Goal: Task Accomplishment & Management: Manage account settings

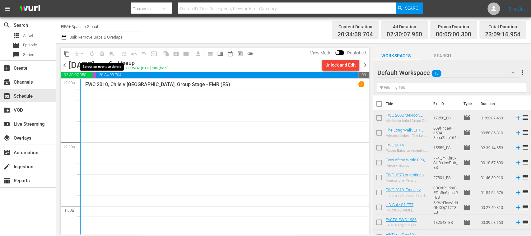
scroll to position [1466, 0]
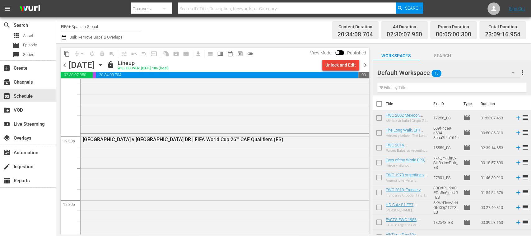
click at [348, 68] on div "Unlock and Edit" at bounding box center [340, 64] width 30 height 11
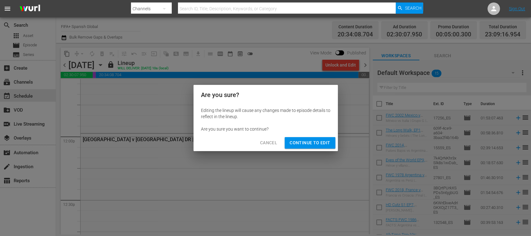
click at [322, 145] on span "Continue to Edit" at bounding box center [310, 143] width 40 height 8
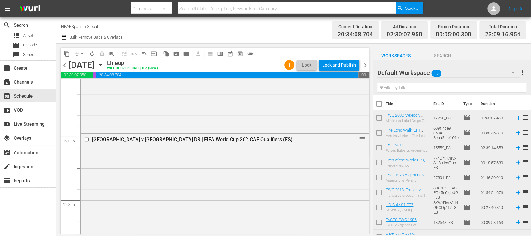
click at [336, 65] on div "Lock and Publish" at bounding box center [339, 64] width 34 height 11
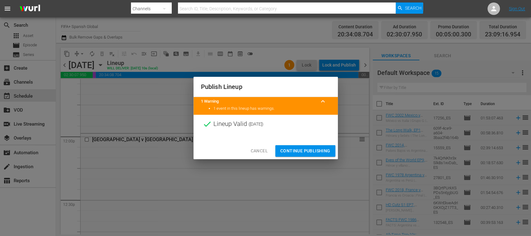
click at [309, 151] on span "Continue Publishing" at bounding box center [305, 151] width 50 height 8
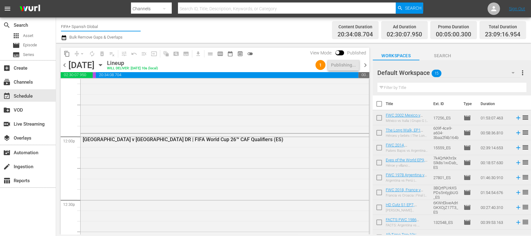
drag, startPoint x: 115, startPoint y: 26, endPoint x: 122, endPoint y: 26, distance: 6.2
click at [122, 26] on input "FIFA+ Spanish Global" at bounding box center [101, 26] width 80 height 15
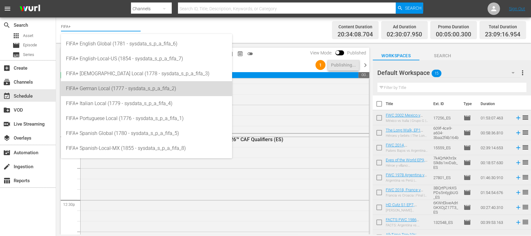
click at [129, 89] on div "FIFA+ German Local (1777 - sysdata_s_p_a_fifa_2)" at bounding box center [146, 88] width 161 height 15
type input "FIFA+ German Local (1777 - sysdata_s_p_a_fifa_2)"
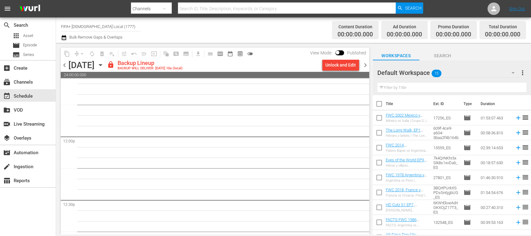
scroll to position [1508, 0]
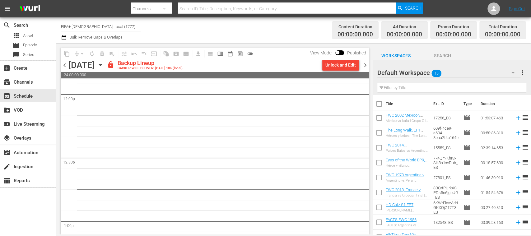
click at [67, 67] on span "chevron_left" at bounding box center [65, 65] width 8 height 8
click at [66, 67] on span "chevron_left" at bounding box center [65, 65] width 8 height 8
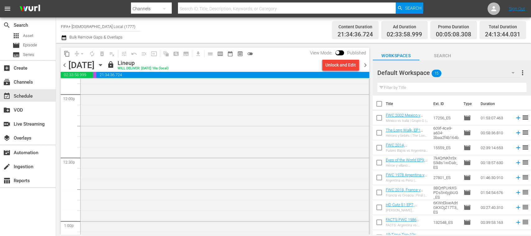
click at [368, 64] on span "chevron_right" at bounding box center [366, 65] width 8 height 8
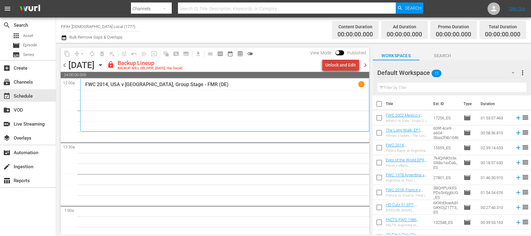
click at [349, 61] on div "Unlock and Edit" at bounding box center [340, 64] width 30 height 11
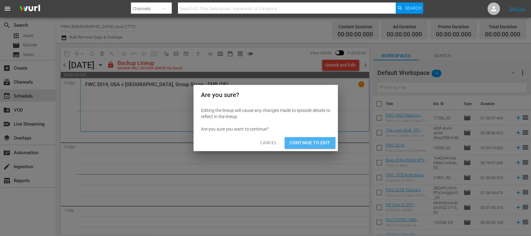
click at [309, 146] on span "Continue to Edit" at bounding box center [310, 143] width 40 height 8
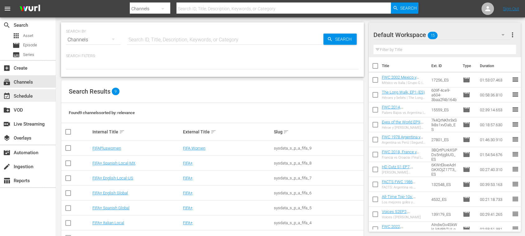
click at [31, 96] on div "event_available Schedule" at bounding box center [17, 95] width 35 height 6
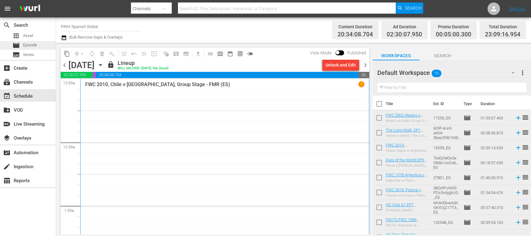
click at [30, 46] on span "Episode" at bounding box center [30, 45] width 14 height 6
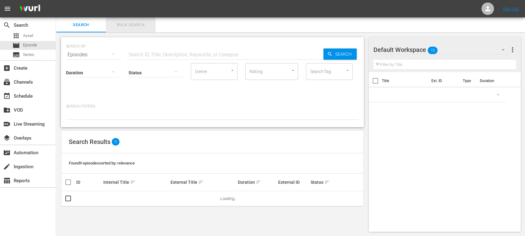
click at [128, 27] on span "Bulk Search" at bounding box center [131, 24] width 42 height 7
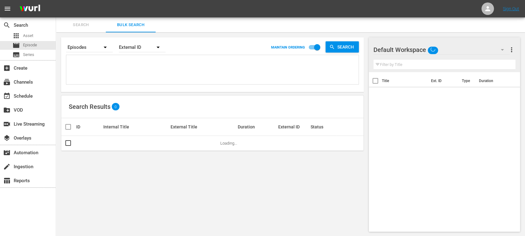
click at [103, 72] on textarea at bounding box center [213, 71] width 291 height 28
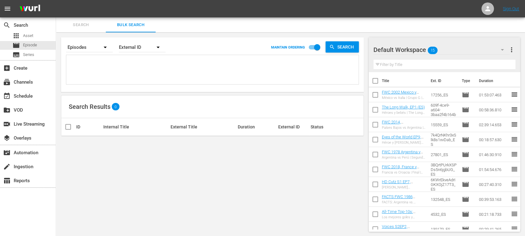
paste textarea "3BQrtPUrkXSPDs5n6jgbUG_DE 73FQXiZLjOnTD6RqSbrixE_DE 14800_DE 2sUjPStyAKVuZ53HDm…"
type textarea "3BQrtPUrkXSPDs5n6jgbUG_DE 73FQXiZLjOnTD6RqSbrixE_DE 14800_DE 2sUjPStyAKVuZ53HDm…"
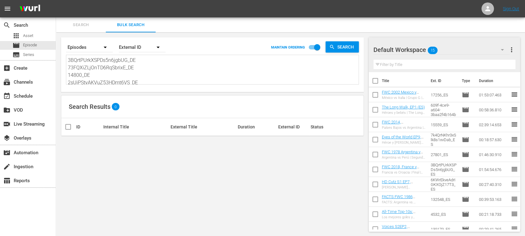
scroll to position [0, 0]
type textarea "3BQrtPUrkXSPDs5n6jgbUG_DE 73FQXiZLjOnTD6RqSbrixE_DE 14800_DE 2sUjPStyAKVuZ53HDm…"
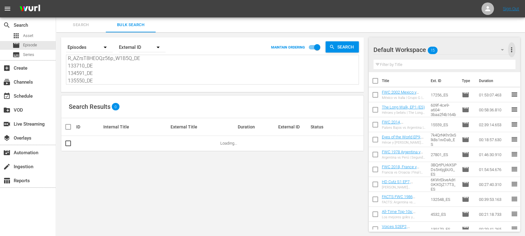
click at [511, 49] on span "more_vert" at bounding box center [511, 49] width 7 height 7
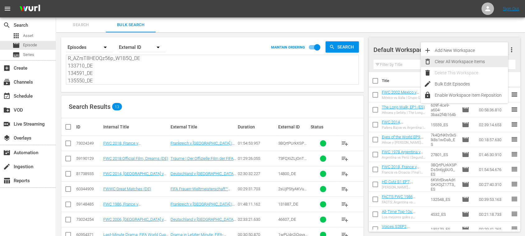
click at [479, 62] on div "Clear All Workspace Items" at bounding box center [471, 61] width 73 height 11
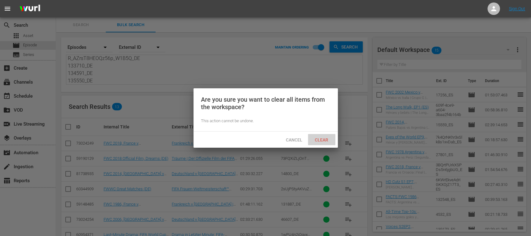
drag, startPoint x: 326, startPoint y: 135, endPoint x: 311, endPoint y: 139, distance: 15.8
click at [326, 135] on div "Clear" at bounding box center [321, 140] width 27 height 12
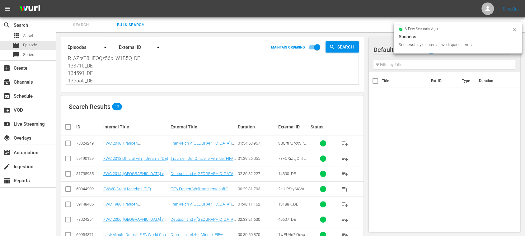
drag, startPoint x: 68, startPoint y: 128, endPoint x: 102, endPoint y: 168, distance: 52.3
click at [68, 129] on input "checkbox" at bounding box center [70, 126] width 12 height 7
checkbox input "true"
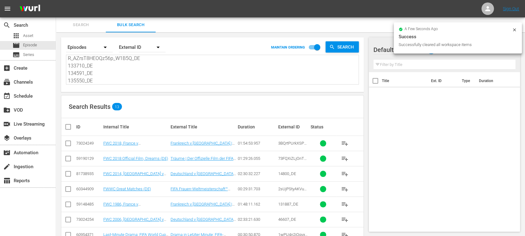
checkbox input "true"
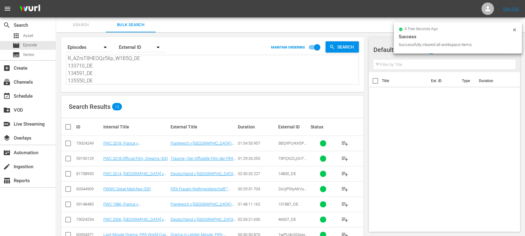
checkbox input "true"
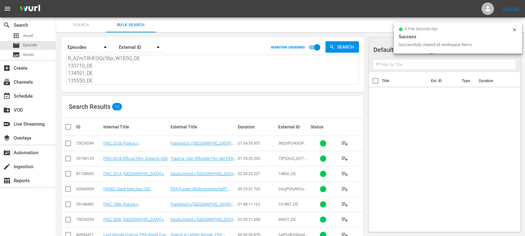
checkbox input "true"
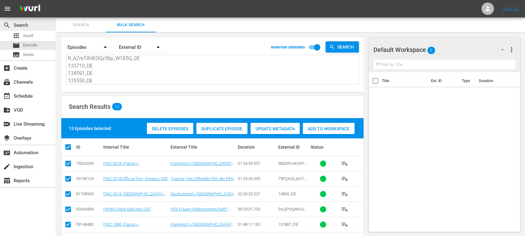
scroll to position [0, 0]
drag, startPoint x: 116, startPoint y: 80, endPoint x: 8, endPoint y: -4, distance: 136.4
click at [8, 0] on html "menu Sign Out search Search apps Asset movie Episode subtitles Series add_box C…" at bounding box center [262, 118] width 525 height 236
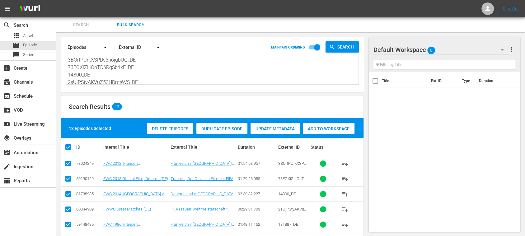
paste textarea
type textarea "3BQrtPUrkXSPDs5n6jgbUG_DE 73FQXiZLjOnTD6RqSbrixE_DE 14800_DE 2sUjPStyAKVuZ53HDm…"
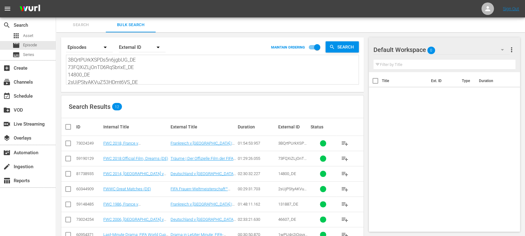
type textarea "3BQrtPUrkXSPDs5n6jgbUG_DE 73FQXiZLjOnTD6RqSbrixE_DE 14800_DE 2sUjPStyAKVuZ53HDm…"
click at [67, 124] on input "checkbox" at bounding box center [70, 126] width 12 height 7
checkbox input "true"
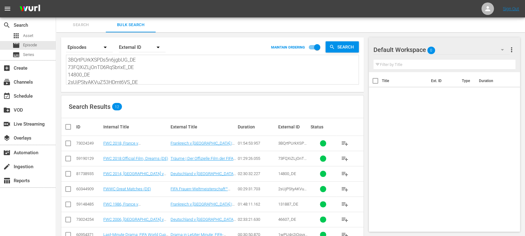
checkbox input "true"
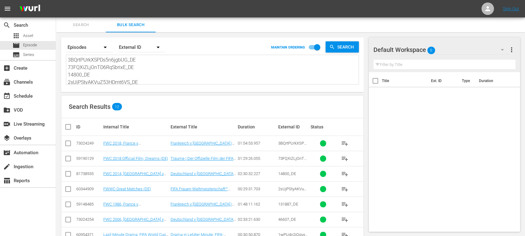
checkbox input "true"
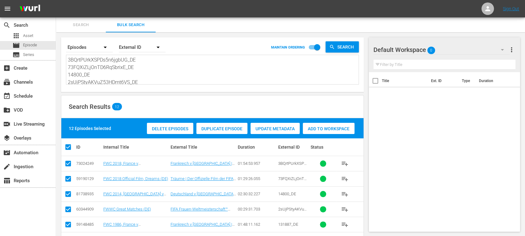
click at [339, 130] on span "Add to Workspace" at bounding box center [329, 128] width 52 height 5
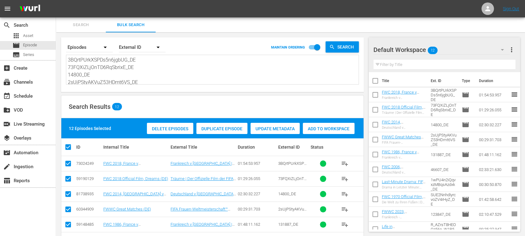
scroll to position [68, 0]
drag, startPoint x: 149, startPoint y: 100, endPoint x: 247, endPoint y: 116, distance: 99.6
click at [247, 116] on div "Search By Episodes Order By External ID MAINTAIN ORDERING Search 3BQrtPUrkXSPDs…" at bounding box center [212, 191] width 313 height 318
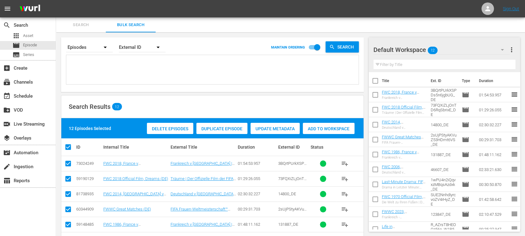
scroll to position [0, 0]
paste textarea "3BQrtPUrkXSPDs5n6jgbUG_ES 73FQXiZLjOnTD6RqSbrixE_ES 25827_ES 2sUjPStyAKVuZ53HDm…"
type textarea "3BQrtPUrkXSPDs5n6jgbUG_ES 73FQXiZLjOnTD6RqSbrixE_ES 25827_ES 2sUjPStyAKVuZ53HDm…"
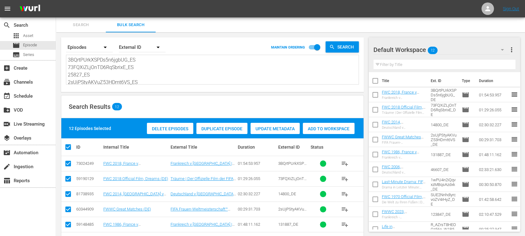
type textarea "3BQrtPUrkXSPDs5n6jgbUG_ES 73FQXiZLjOnTD6RqSbrixE_ES 25827_ES 2sUjPStyAKVuZ53HDm…"
click at [511, 49] on span "more_vert" at bounding box center [511, 49] width 7 height 7
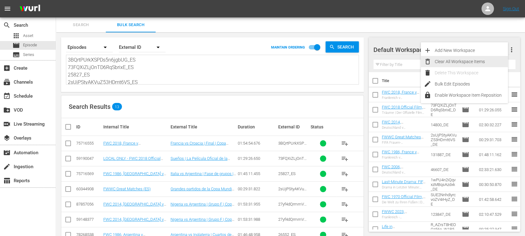
click at [457, 62] on div "Clear All Workspace Items" at bounding box center [471, 61] width 73 height 11
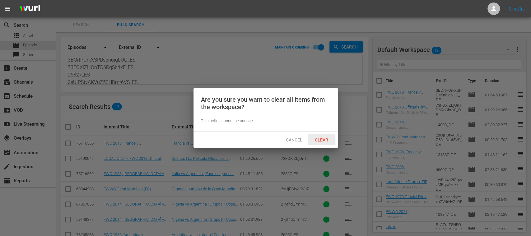
click at [325, 141] on span "Clear" at bounding box center [321, 140] width 23 height 5
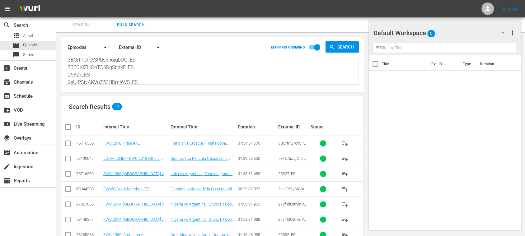
scroll to position [108, 0]
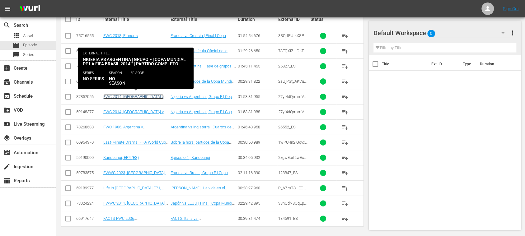
click at [139, 95] on link "FWC 2014, [GEOGRAPHIC_DATA] v [GEOGRAPHIC_DATA], Group Stage - FMR (ES)" at bounding box center [134, 101] width 63 height 14
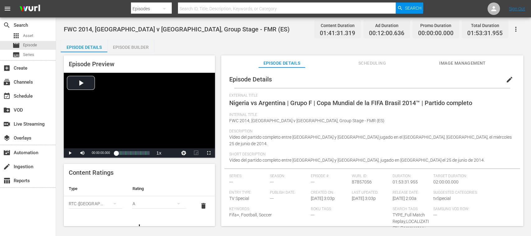
click at [454, 64] on span "Image Management" at bounding box center [462, 63] width 47 height 8
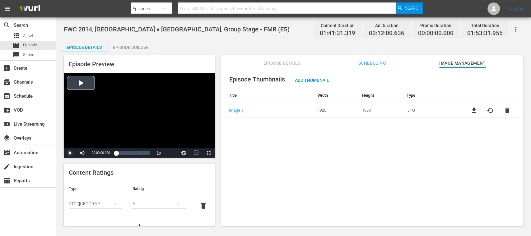
click at [70, 153] on span "Video Player" at bounding box center [70, 153] width 0 height 0
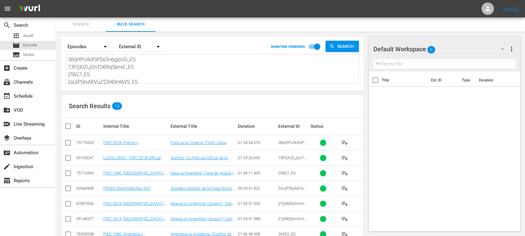
scroll to position [108, 0]
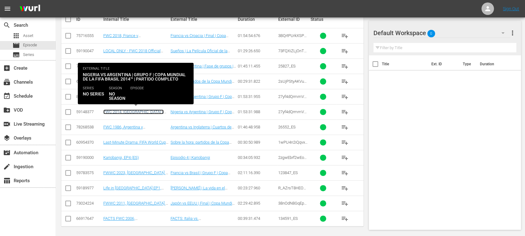
click at [135, 110] on link "FWC 2014, Nigeria v Argentina (ES)" at bounding box center [133, 114] width 60 height 9
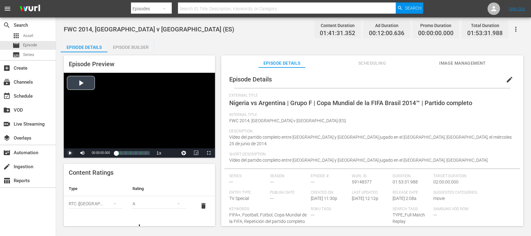
click at [70, 153] on span "Video Player" at bounding box center [70, 153] width 0 height 0
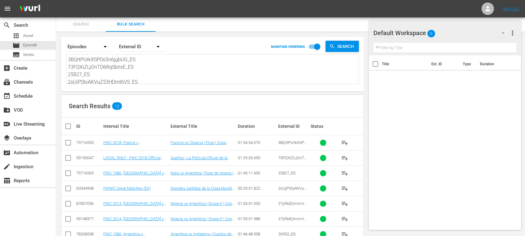
scroll to position [108, 0]
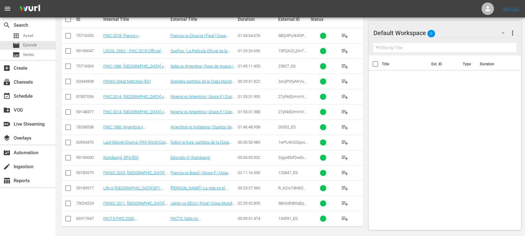
click at [71, 111] on input "checkbox" at bounding box center [67, 113] width 7 height 7
checkbox input "true"
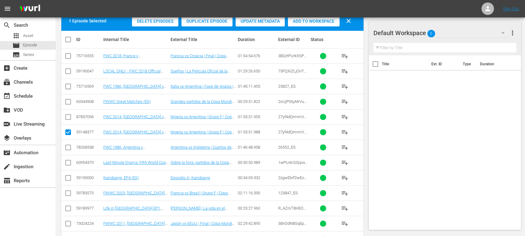
click at [158, 22] on span "Delete Episodes" at bounding box center [155, 21] width 46 height 5
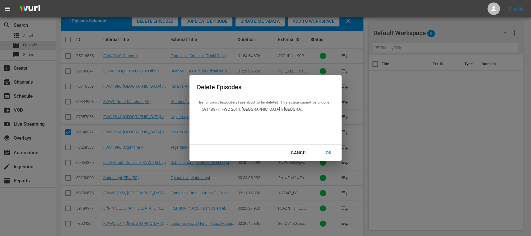
click at [330, 152] on div "OK" at bounding box center [328, 153] width 16 height 8
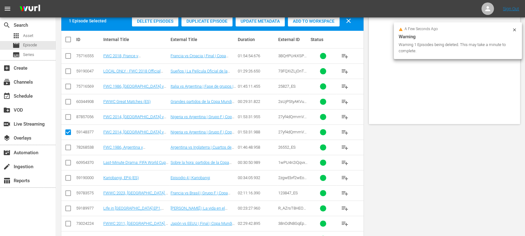
scroll to position [0, 0]
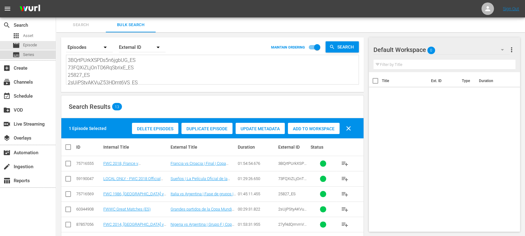
click at [29, 55] on span "Series" at bounding box center [28, 55] width 11 height 6
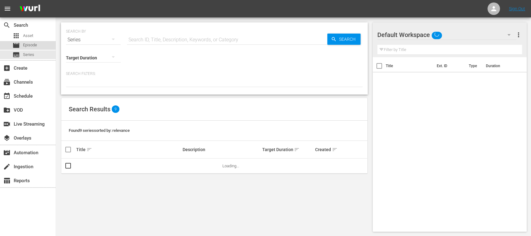
click at [30, 43] on span "Episode" at bounding box center [30, 45] width 14 height 6
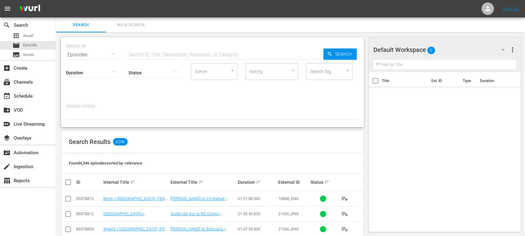
click at [132, 21] on button "Bulk Search" at bounding box center [131, 24] width 50 height 15
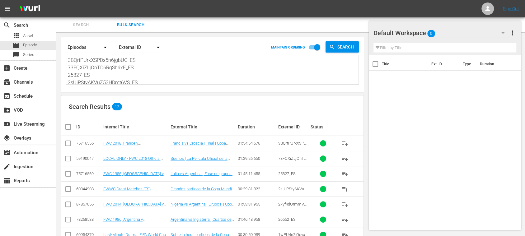
scroll to position [93, 0]
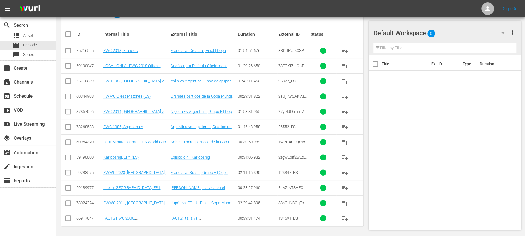
click at [66, 35] on input "checkbox" at bounding box center [70, 33] width 12 height 7
checkbox input "true"
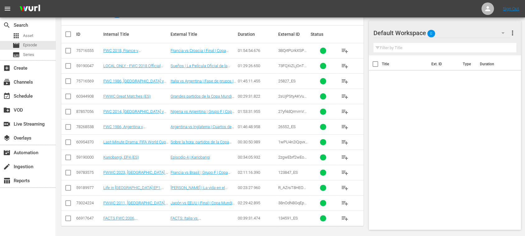
checkbox input "true"
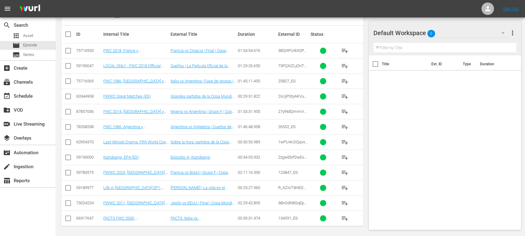
checkbox input "true"
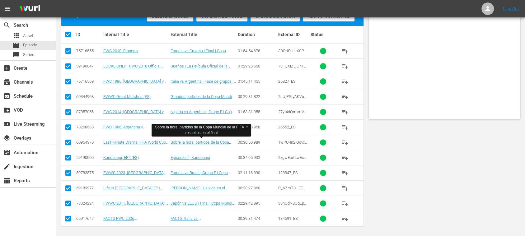
scroll to position [2, 0]
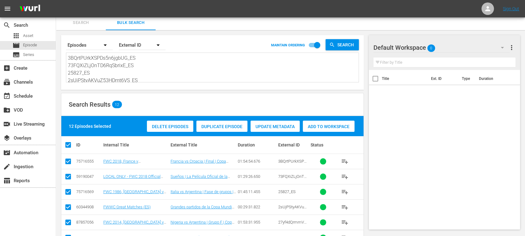
click at [329, 126] on span "Add to Workspace" at bounding box center [329, 126] width 52 height 5
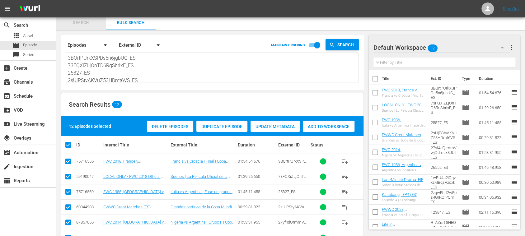
click at [82, 21] on span "Search" at bounding box center [81, 22] width 42 height 7
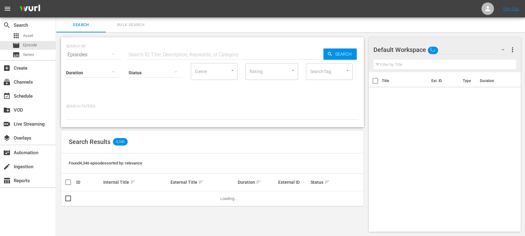
click at [194, 56] on input "text" at bounding box center [225, 54] width 196 height 15
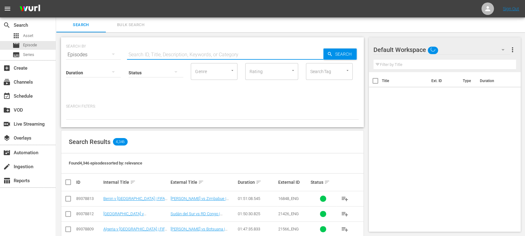
paste input "Madagascar"
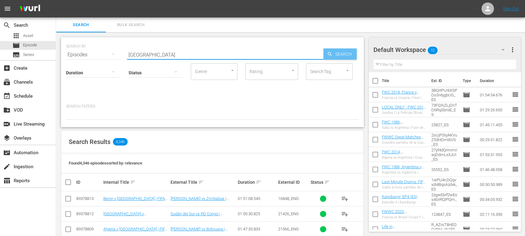
type input "Madagascar"
click at [339, 54] on span "Search" at bounding box center [345, 54] width 24 height 11
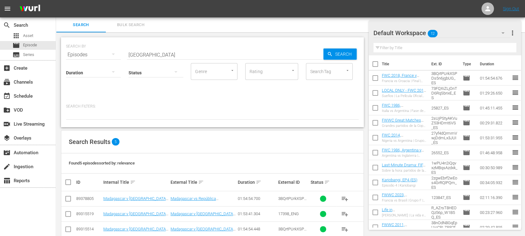
scroll to position [42, 0]
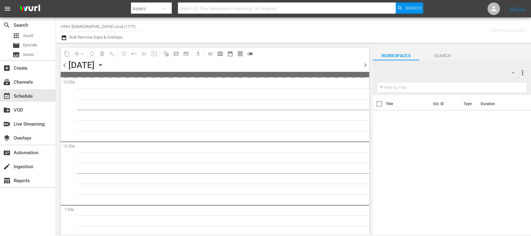
type input "FIFA+ [DEMOGRAPHIC_DATA] Local (1777)"
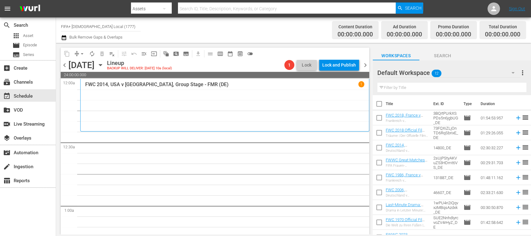
click at [380, 105] on input "checkbox" at bounding box center [379, 105] width 13 height 13
checkbox input "true"
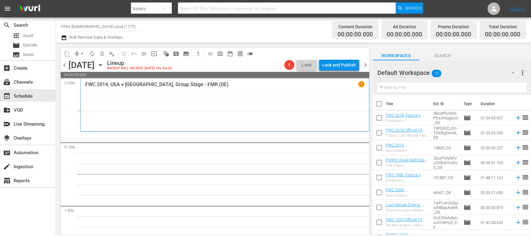
checkbox input "true"
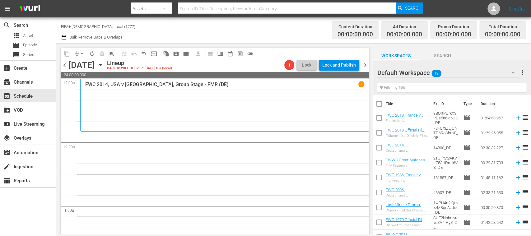
checkbox input "true"
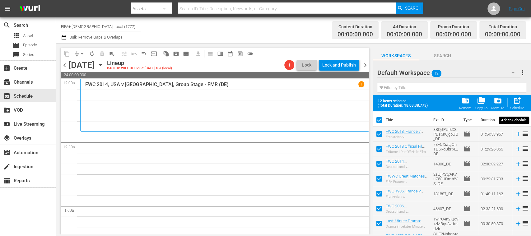
click at [517, 102] on span "post_add" at bounding box center [517, 100] width 8 height 8
checkbox input "false"
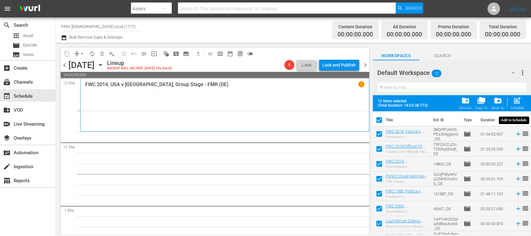
checkbox input "false"
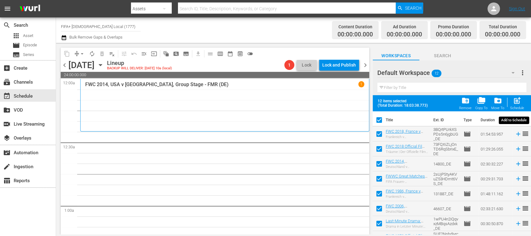
checkbox input "false"
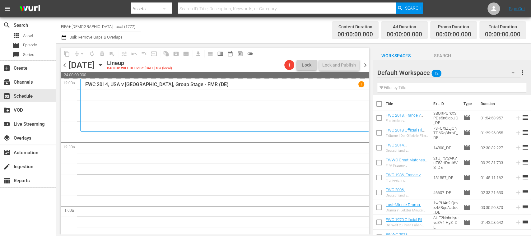
click at [379, 119] on input "checkbox" at bounding box center [379, 119] width 13 height 13
checkbox input "true"
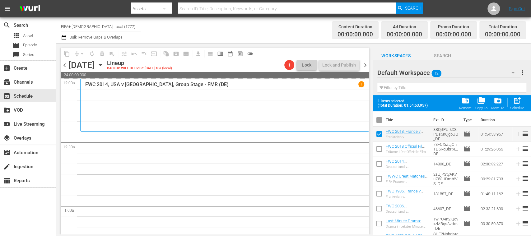
click at [381, 149] on input "checkbox" at bounding box center [379, 150] width 13 height 13
checkbox input "true"
click at [379, 164] on input "checkbox" at bounding box center [379, 165] width 13 height 13
checkbox input "true"
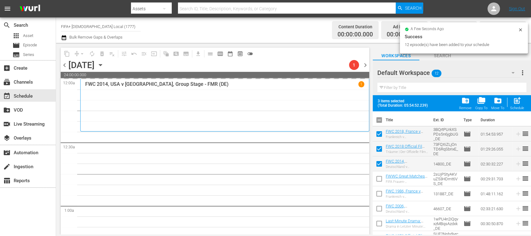
scroll to position [70, 0]
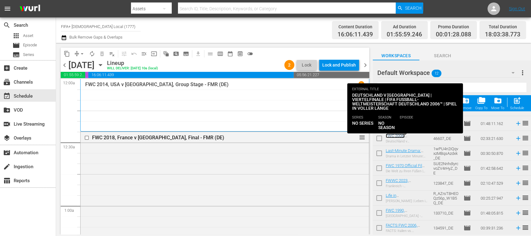
click at [412, 135] on link "FWC 2006, Germany v Argentina, Quarter-Finals - FMR (DE)" at bounding box center [406, 144] width 40 height 23
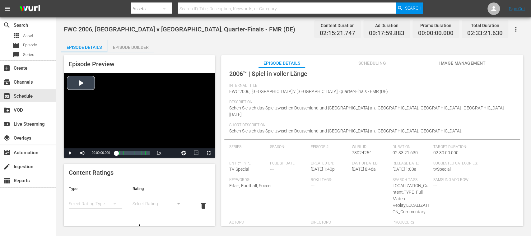
scroll to position [38, 0]
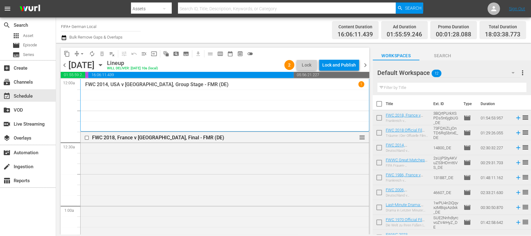
click at [378, 120] on input "checkbox" at bounding box center [379, 119] width 13 height 13
checkbox input "true"
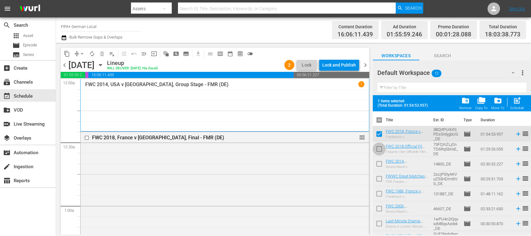
drag, startPoint x: 381, startPoint y: 147, endPoint x: 378, endPoint y: 157, distance: 9.6
click at [380, 148] on input "checkbox" at bounding box center [379, 150] width 13 height 13
checkbox input "true"
click at [380, 164] on input "checkbox" at bounding box center [379, 165] width 13 height 13
checkbox input "true"
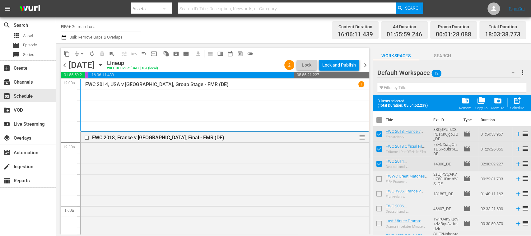
click at [380, 209] on input "checkbox" at bounding box center [379, 210] width 13 height 13
checkbox input "true"
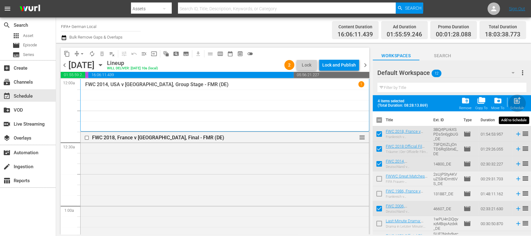
click at [518, 102] on span "post_add" at bounding box center [517, 100] width 8 height 8
checkbox input "false"
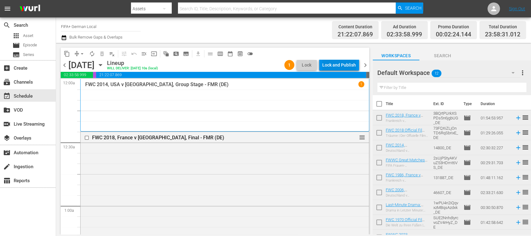
click at [341, 66] on div "Lock and Publish" at bounding box center [339, 64] width 34 height 11
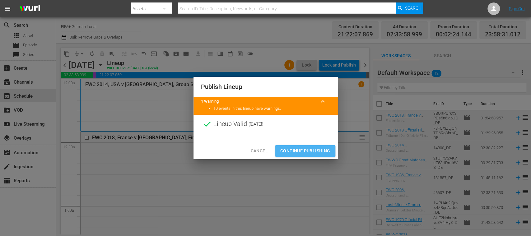
click at [315, 152] on span "Continue Publishing" at bounding box center [305, 151] width 50 height 8
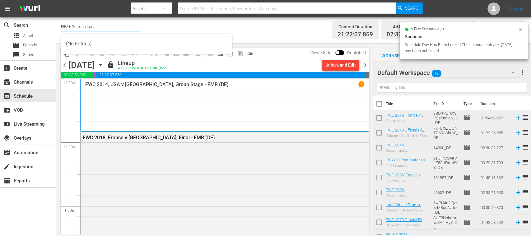
drag, startPoint x: 69, startPoint y: 25, endPoint x: 124, endPoint y: 26, distance: 55.1
click at [124, 26] on input "FIFA+ German Local" at bounding box center [101, 26] width 80 height 15
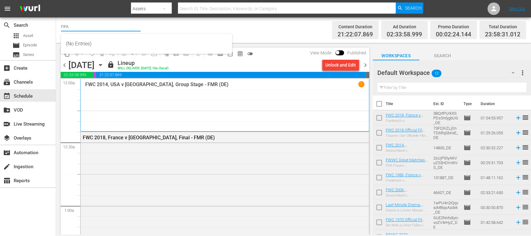
type input "FIF"
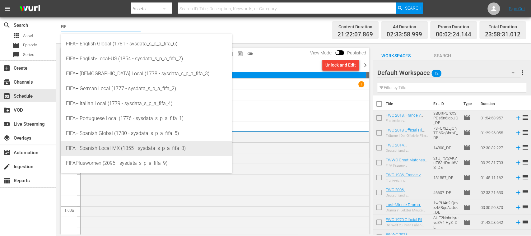
click at [114, 149] on div "FIFA+ Spanish-Local-MX (1855 - sysdata_s_p_a_fifa_8)" at bounding box center [146, 148] width 161 height 15
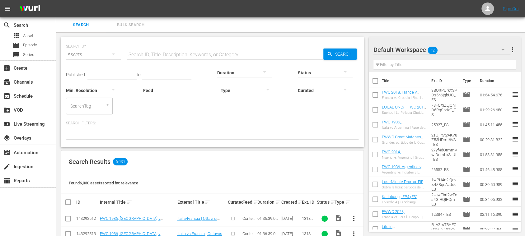
click at [157, 54] on input "text" at bounding box center [225, 54] width 196 height 15
click at [32, 43] on span "Episode" at bounding box center [30, 45] width 14 height 6
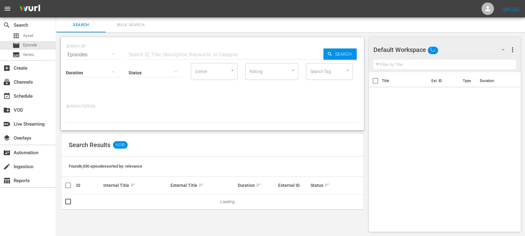
click at [157, 46] on div "SEARCH BY Search By Episodes Search ID, Title, Description, Keywords, or Catego…" at bounding box center [212, 51] width 293 height 22
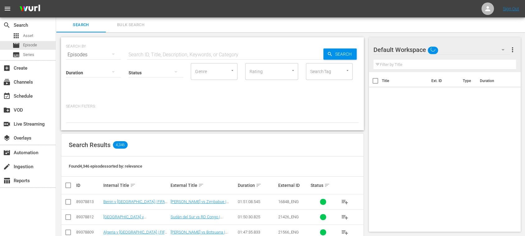
click at [157, 50] on input "text" at bounding box center [225, 54] width 196 height 15
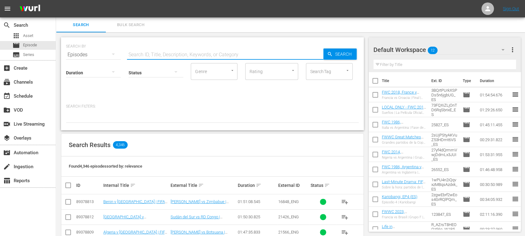
paste input "Madagascar"
click at [345, 199] on span "playlist_add" at bounding box center [344, 201] width 7 height 7
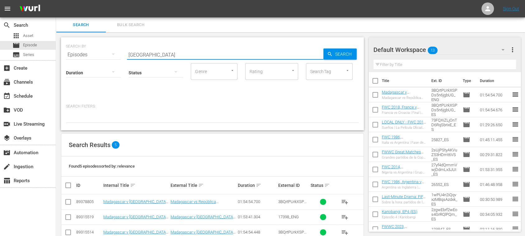
drag, startPoint x: 164, startPoint y: 56, endPoint x: 60, endPoint y: 57, distance: 103.6
click at [61, 57] on div "SEARCH BY Search By Episodes Search ID, Title, Description, Keywords, or Catego…" at bounding box center [212, 83] width 303 height 93
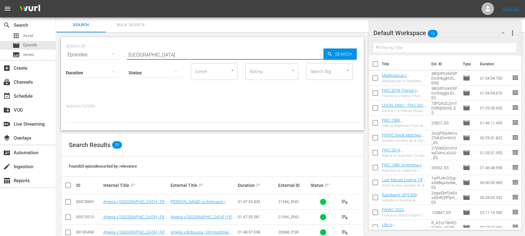
scroll to position [110, 0]
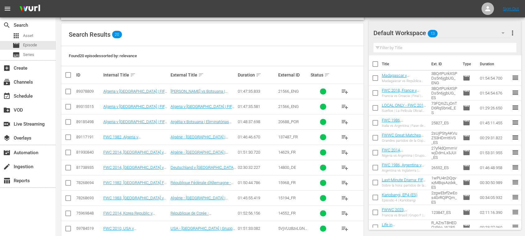
click at [342, 91] on span "playlist_add" at bounding box center [344, 91] width 7 height 7
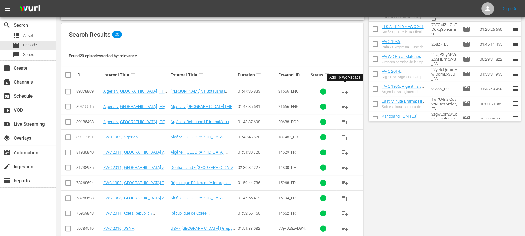
scroll to position [0, 0]
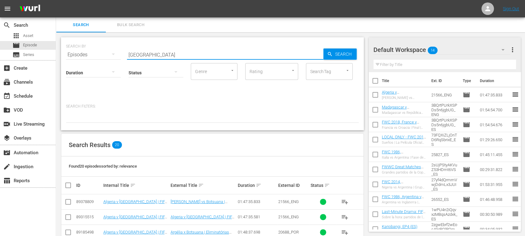
drag, startPoint x: 151, startPoint y: 54, endPoint x: 79, endPoint y: 49, distance: 71.7
click at [79, 49] on div "SEARCH BY Search By Episodes Search ID, Title, Description, Keywords, or Catego…" at bounding box center [212, 51] width 293 height 22
drag, startPoint x: 155, startPoint y: 54, endPoint x: 87, endPoint y: 51, distance: 67.9
click at [86, 51] on div "SEARCH BY Search By Episodes Search ID, Title, Description, Keywords, or Catego…" at bounding box center [212, 51] width 293 height 22
paste input "CWjEy5H8mkKNWzTQdkmudA"
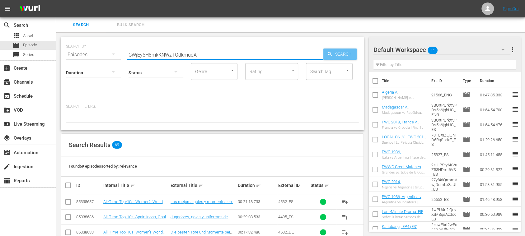
type input "CWjEy5H8mkKNWzTQdkmudA"
click at [339, 55] on span "Search" at bounding box center [345, 54] width 24 height 11
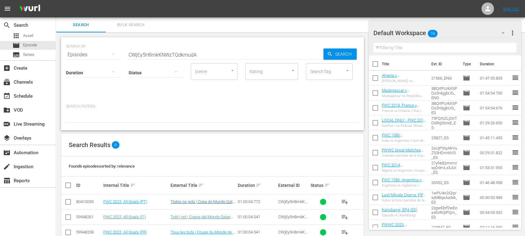
scroll to position [60, 0]
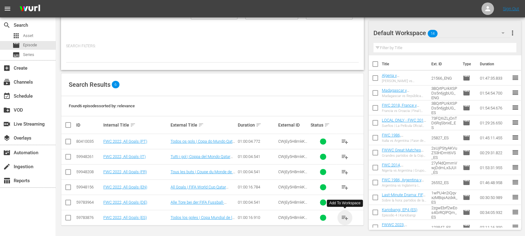
click at [347, 217] on span "playlist_add" at bounding box center [344, 217] width 7 height 7
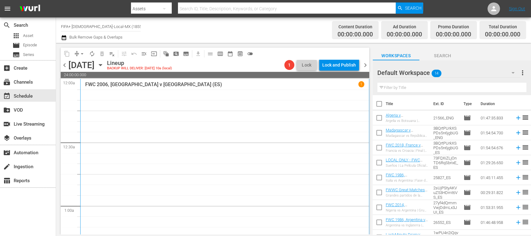
scroll to position [110, 0]
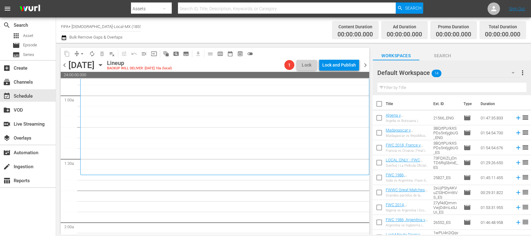
click at [380, 104] on input "checkbox" at bounding box center [379, 105] width 13 height 13
checkbox input "true"
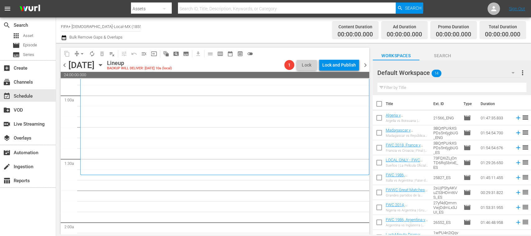
checkbox input "true"
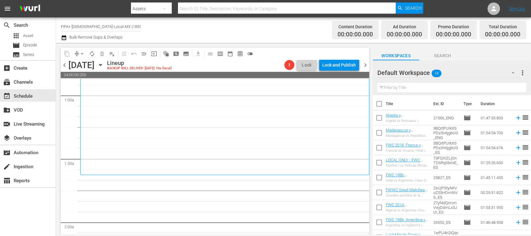
checkbox input "true"
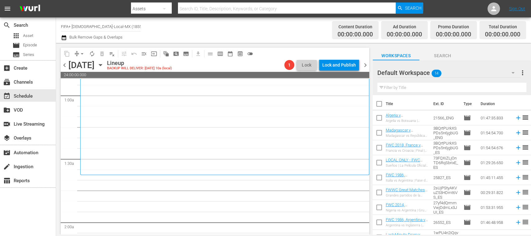
checkbox input "true"
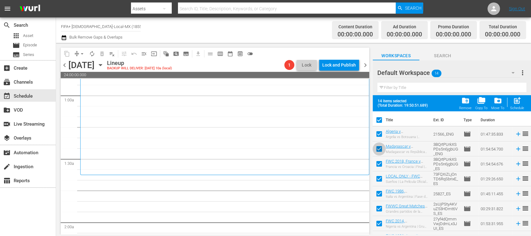
click at [379, 149] on input "checkbox" at bounding box center [379, 150] width 13 height 13
checkbox input "false"
click at [379, 136] on input "checkbox" at bounding box center [379, 135] width 13 height 13
checkbox input "false"
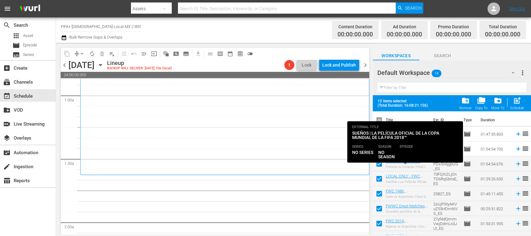
scroll to position [100, 0]
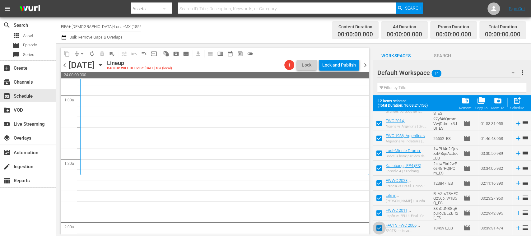
click at [380, 229] on input "checkbox" at bounding box center [379, 229] width 13 height 13
checkbox input "false"
click at [381, 212] on input "checkbox" at bounding box center [379, 214] width 13 height 13
checkbox input "false"
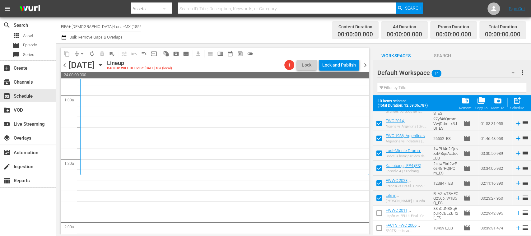
click at [381, 227] on input "checkbox" at bounding box center [379, 229] width 13 height 13
checkbox input "true"
click at [518, 101] on span "post_add" at bounding box center [517, 100] width 8 height 8
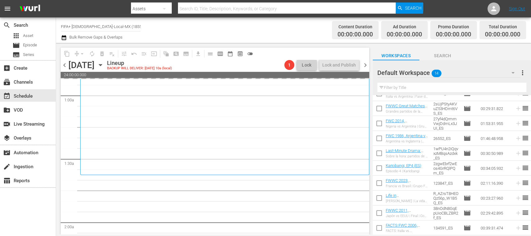
checkbox input "false"
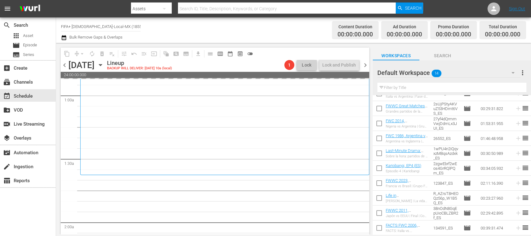
checkbox input "false"
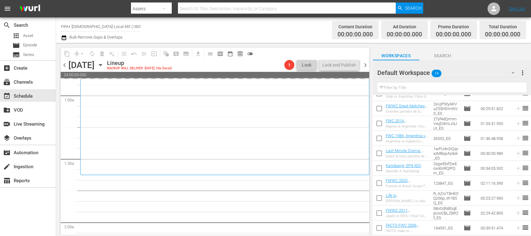
checkbox input "false"
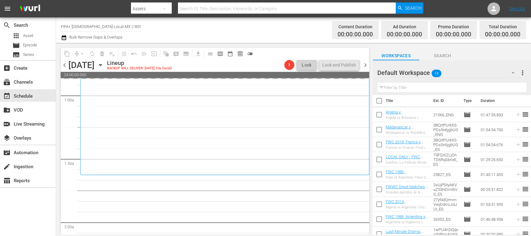
scroll to position [0, 0]
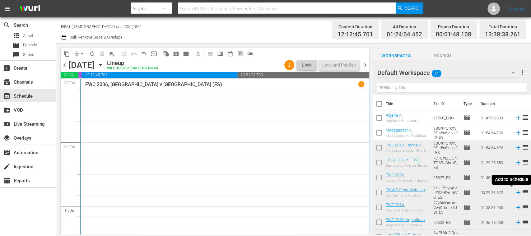
click at [516, 192] on icon at bounding box center [518, 193] width 4 height 4
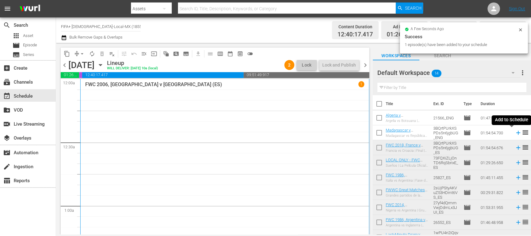
click at [516, 133] on icon at bounding box center [518, 133] width 4 height 4
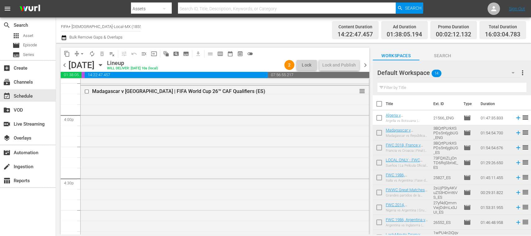
scroll to position [1937, 0]
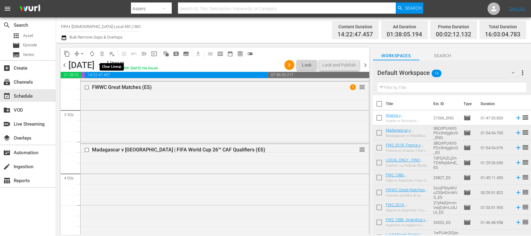
click at [114, 54] on span "playlist_remove_outlined" at bounding box center [112, 54] width 6 height 6
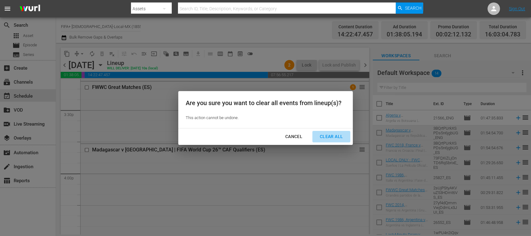
drag, startPoint x: 339, startPoint y: 135, endPoint x: 356, endPoint y: 142, distance: 17.7
click at [340, 135] on div "Clear All" at bounding box center [331, 137] width 33 height 8
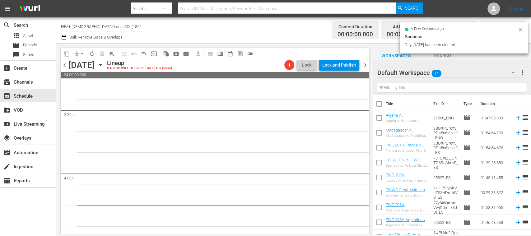
click at [380, 104] on input "checkbox" at bounding box center [379, 105] width 13 height 13
checkbox input "true"
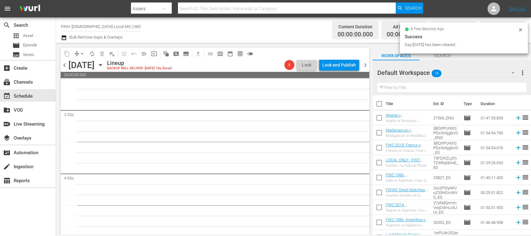
checkbox input "true"
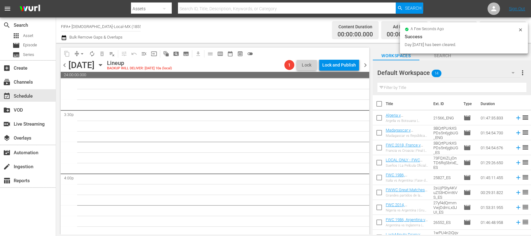
checkbox input "true"
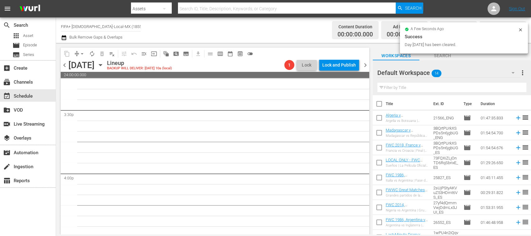
checkbox input "true"
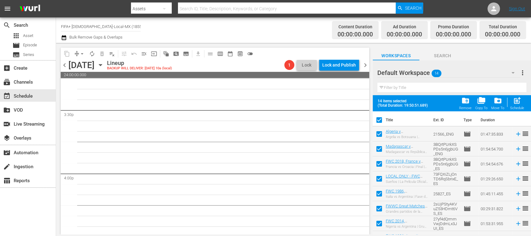
click at [380, 134] on input "checkbox" at bounding box center [379, 135] width 13 height 13
checkbox input "false"
click at [378, 149] on input "checkbox" at bounding box center [379, 150] width 13 height 13
checkbox input "false"
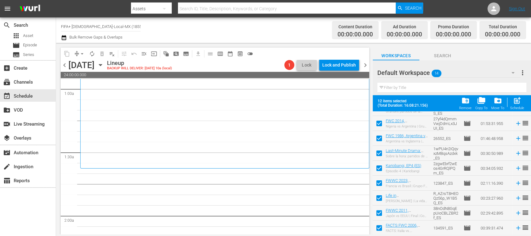
scroll to position [0, 0]
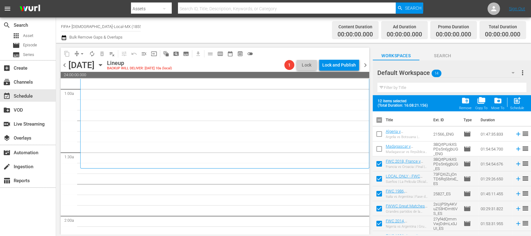
click at [378, 178] on input "checkbox" at bounding box center [379, 180] width 13 height 13
checkbox input "true"
click at [378, 192] on input "checkbox" at bounding box center [379, 195] width 13 height 13
checkbox input "false"
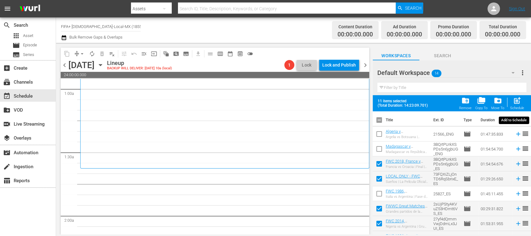
click at [518, 103] on span "post_add" at bounding box center [517, 100] width 8 height 8
checkbox input "false"
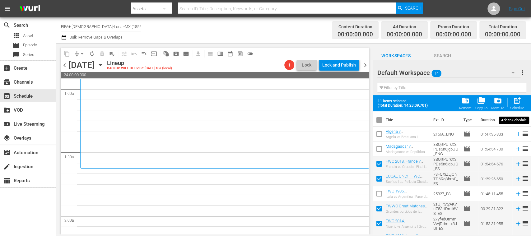
checkbox input "false"
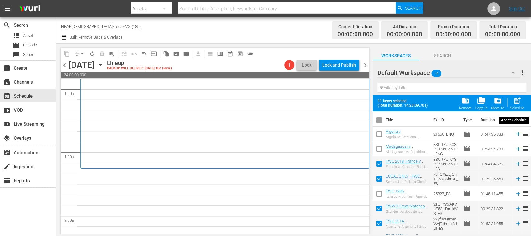
checkbox input "false"
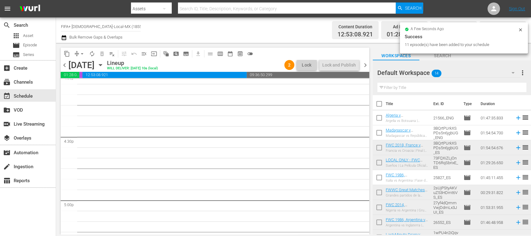
scroll to position [1959, 0]
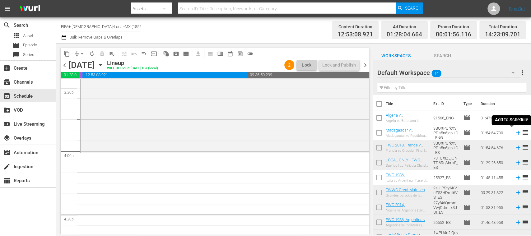
click at [515, 134] on icon at bounding box center [518, 132] width 7 height 7
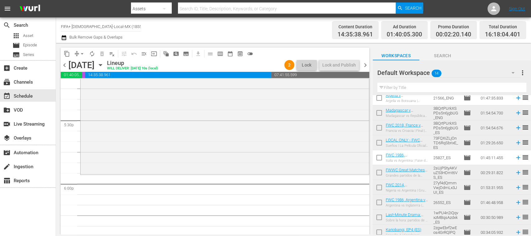
scroll to position [0, 0]
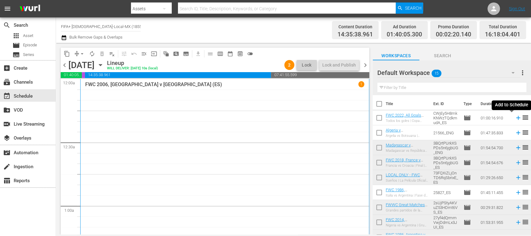
click at [516, 118] on icon at bounding box center [518, 118] width 4 height 4
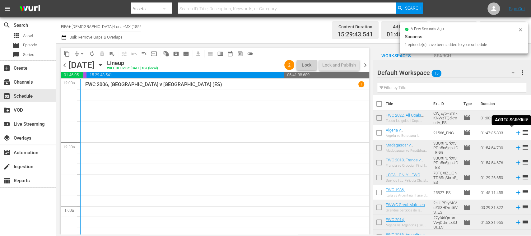
click at [515, 134] on icon at bounding box center [518, 132] width 7 height 7
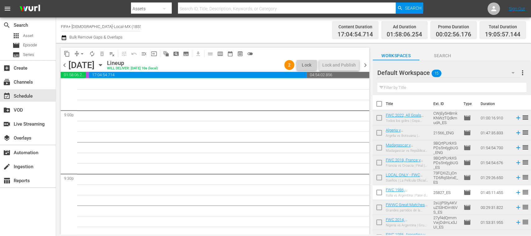
scroll to position [2621, 0]
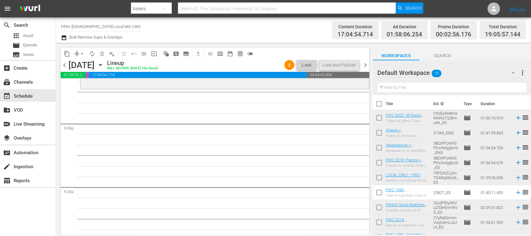
click at [379, 163] on input "checkbox" at bounding box center [379, 163] width 13 height 13
checkbox input "true"
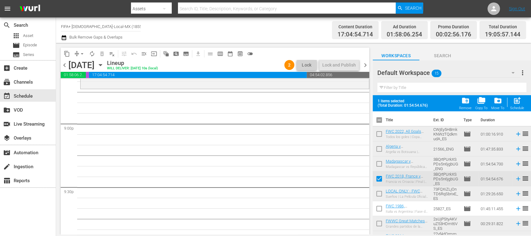
click at [380, 193] on input "checkbox" at bounding box center [379, 195] width 13 height 13
checkbox input "true"
click at [380, 210] on input "checkbox" at bounding box center [379, 210] width 13 height 13
checkbox input "true"
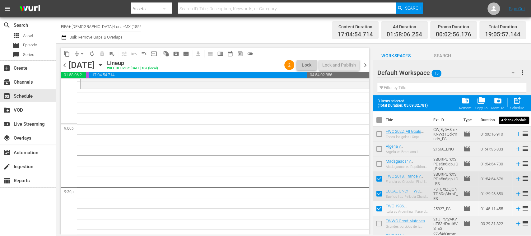
click at [519, 102] on span "post_add" at bounding box center [517, 100] width 8 height 8
checkbox input "false"
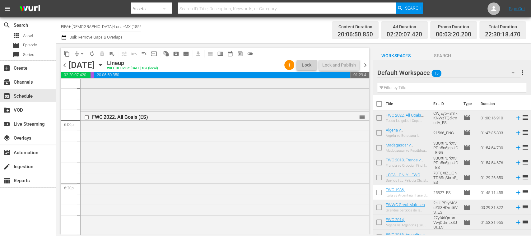
scroll to position [2134, 0]
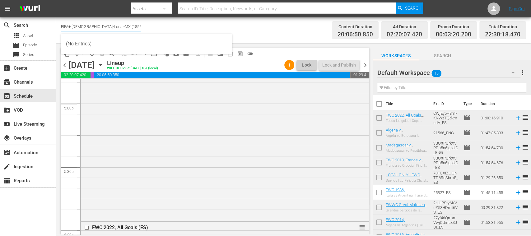
drag, startPoint x: 77, startPoint y: 28, endPoint x: 162, endPoint y: 30, distance: 84.7
click at [162, 30] on div "Channel Title FIFA+ Spanish-Local-MX (1855) Bulk Remove Gaps & Overlaps" at bounding box center [188, 30] width 254 height 22
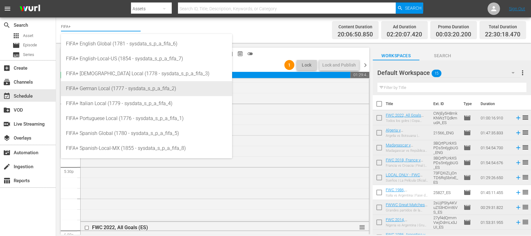
click at [134, 91] on div "FIFA+ German Local (1777 - sysdata_s_p_a_fifa_2)" at bounding box center [146, 88] width 161 height 15
type input "FIFA+ German Local (1777 - sysdata_s_p_a_fifa_2)"
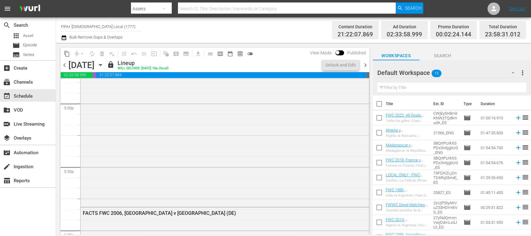
scroll to position [2218, 0]
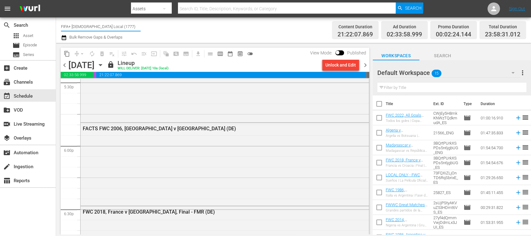
drag, startPoint x: 76, startPoint y: 28, endPoint x: 136, endPoint y: 27, distance: 60.4
click at [136, 27] on input "FIFA+ German Local (1777)" at bounding box center [101, 26] width 80 height 15
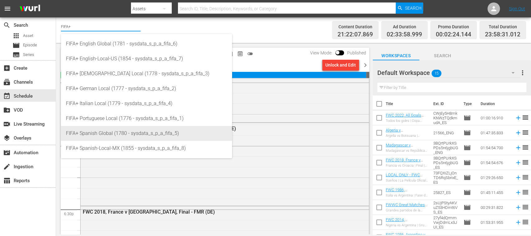
click at [128, 128] on div "FIFA+ Spanish Global (1780 - sysdata_s_p_a_fifa_5)" at bounding box center [146, 133] width 161 height 15
type input "FIFA+ Spanish Global (1780 - sysdata_s_p_a_fifa_5)"
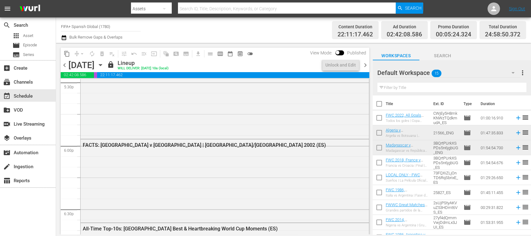
scroll to position [2134, 0]
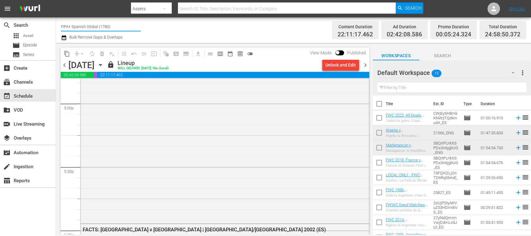
drag, startPoint x: 73, startPoint y: 29, endPoint x: 136, endPoint y: 32, distance: 62.7
click at [136, 32] on input "FIFA+ Spanish Global (1780)" at bounding box center [101, 26] width 80 height 15
type input "FIFA"
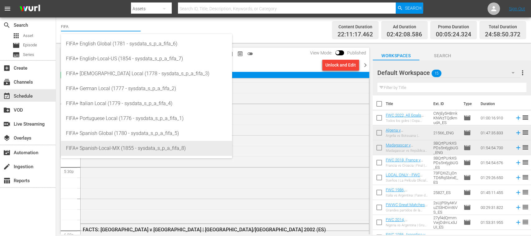
click at [119, 145] on div "FIFA+ Spanish-Local-MX (1855 - sysdata_s_p_a_fifa_8)" at bounding box center [146, 148] width 161 height 15
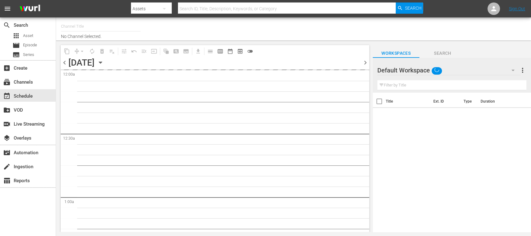
type input "FIFA+ [DEMOGRAPHIC_DATA]-Local-MX (1855)"
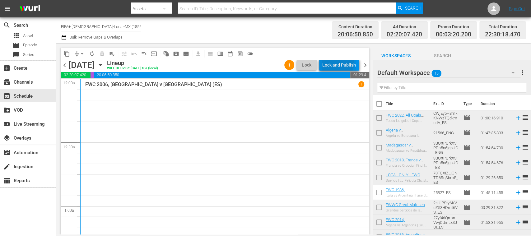
click at [337, 63] on div "Lock and Publish" at bounding box center [339, 64] width 34 height 11
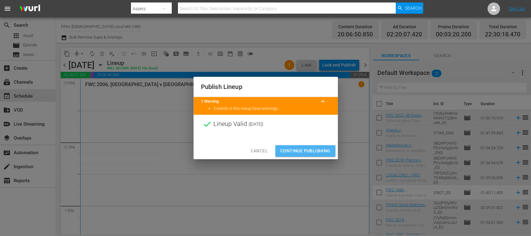
click at [311, 151] on span "Continue Publishing" at bounding box center [305, 151] width 50 height 8
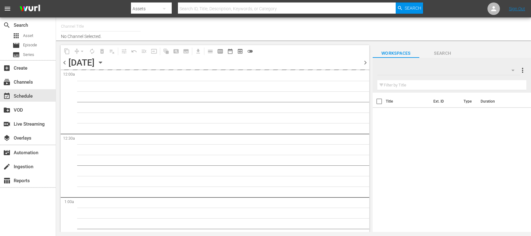
type input "FIFA+ [DEMOGRAPHIC_DATA]-Local-MX (1855)"
